Goal: Task Accomplishment & Management: Complete application form

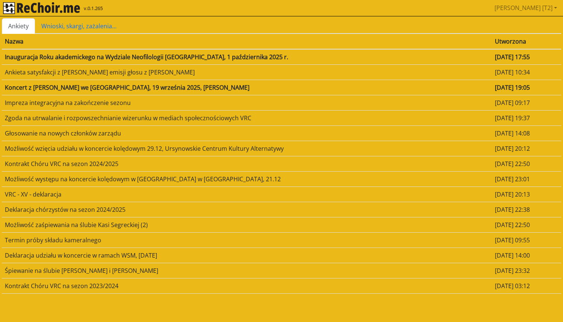
click at [156, 57] on td "Inauguracja Roku akademickego na Wydziale Neofilologii [GEOGRAPHIC_DATA], 1 paź…" at bounding box center [247, 57] width 490 height 16
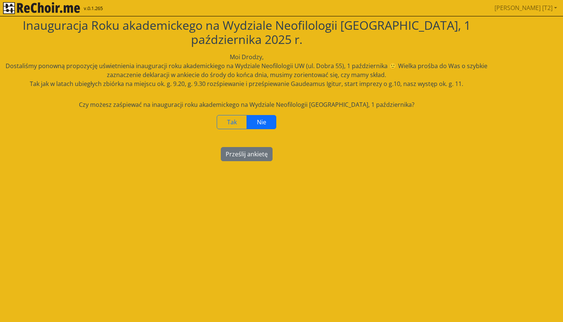
click at [262, 118] on span "Nie" at bounding box center [261, 122] width 9 height 8
click at [246, 147] on button "Prześlij ankietę" at bounding box center [247, 154] width 52 height 14
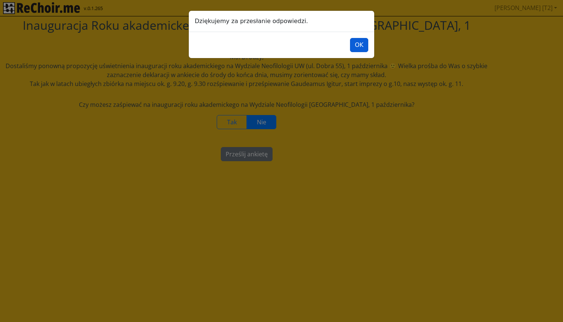
click at [355, 45] on button "OK" at bounding box center [359, 45] width 18 height 14
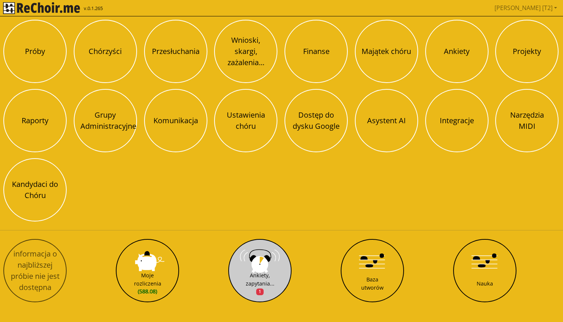
click at [247, 261] on button "Ankiety, zapytania... 1" at bounding box center [259, 270] width 63 height 63
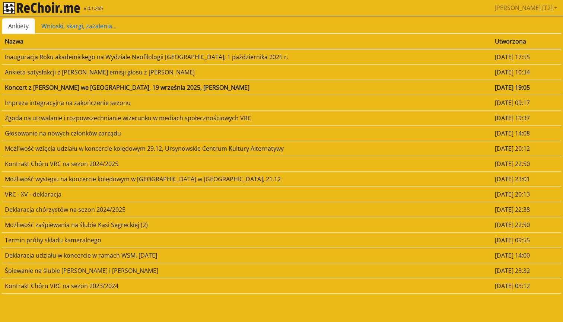
click at [106, 88] on td "Koncert z [PERSON_NAME] we [GEOGRAPHIC_DATA], 19 września 2025, [PERSON_NAME]" at bounding box center [247, 87] width 490 height 15
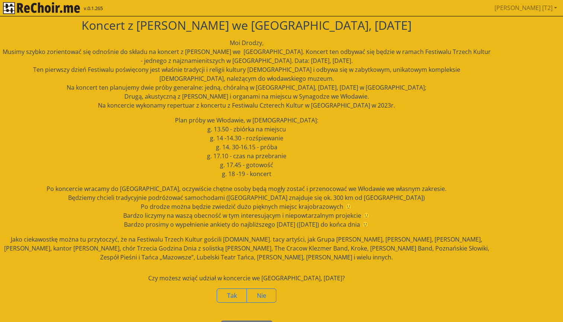
click at [65, 5] on img "rekłajer mi" at bounding box center [41, 8] width 77 height 12
